Goal: Information Seeking & Learning: Understand process/instructions

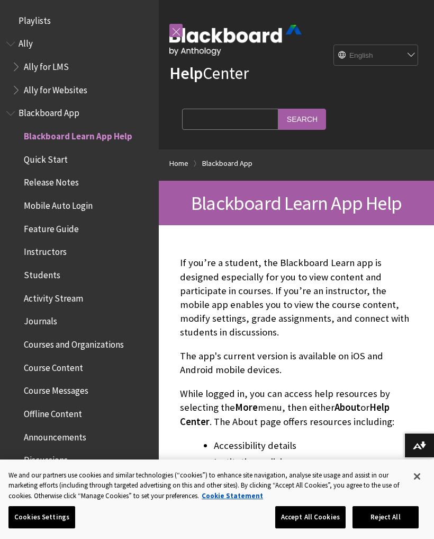
click at [405, 55] on select "English عربية Català Cymraeg Deutsch Español Suomi Français עברית Italiano 日本語 …" at bounding box center [376, 55] width 85 height 21
select select "/ar-sa/Blackboard_App"
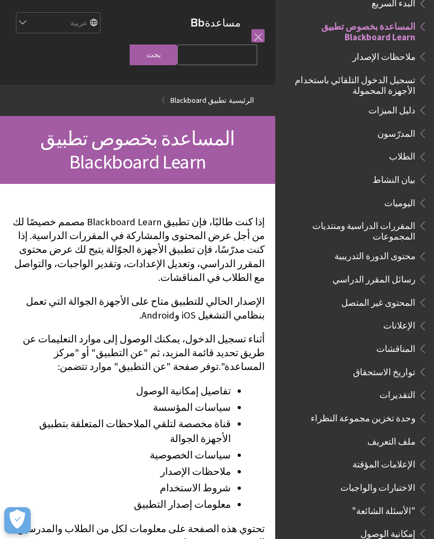
click at [393, 3] on span "البدء السريع" at bounding box center [394, 2] width 44 height 14
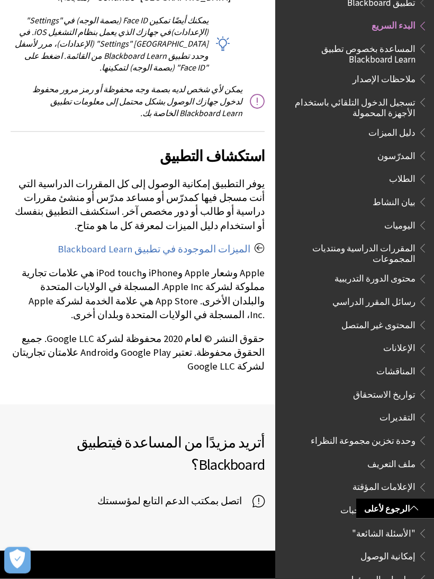
scroll to position [2431, 0]
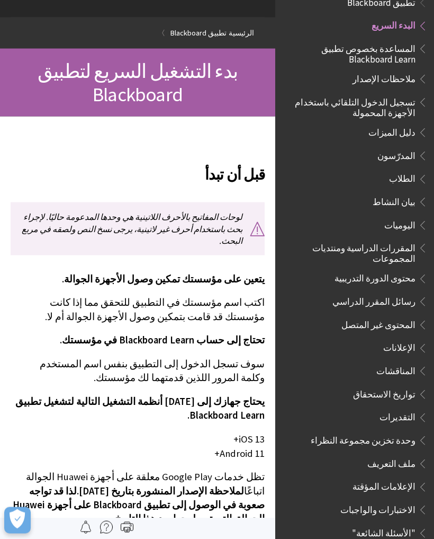
scroll to position [0, 0]
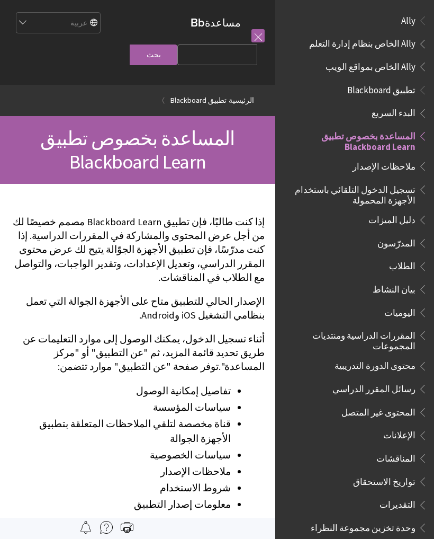
scroll to position [110, 0]
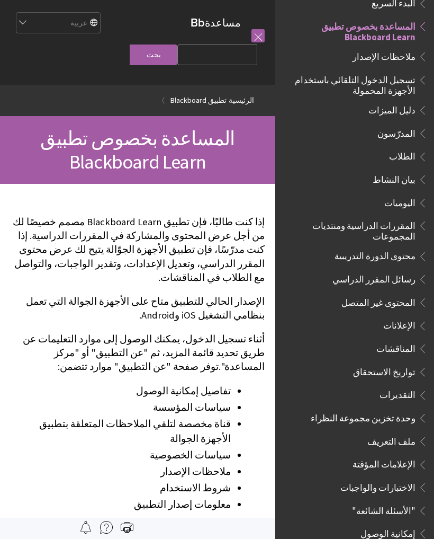
click at [408, 79] on span "تسجيل الدخول التلقائي باستخدام الأجهزة المحمولة" at bounding box center [352, 83] width 128 height 25
